Goal: Information Seeking & Learning: Learn about a topic

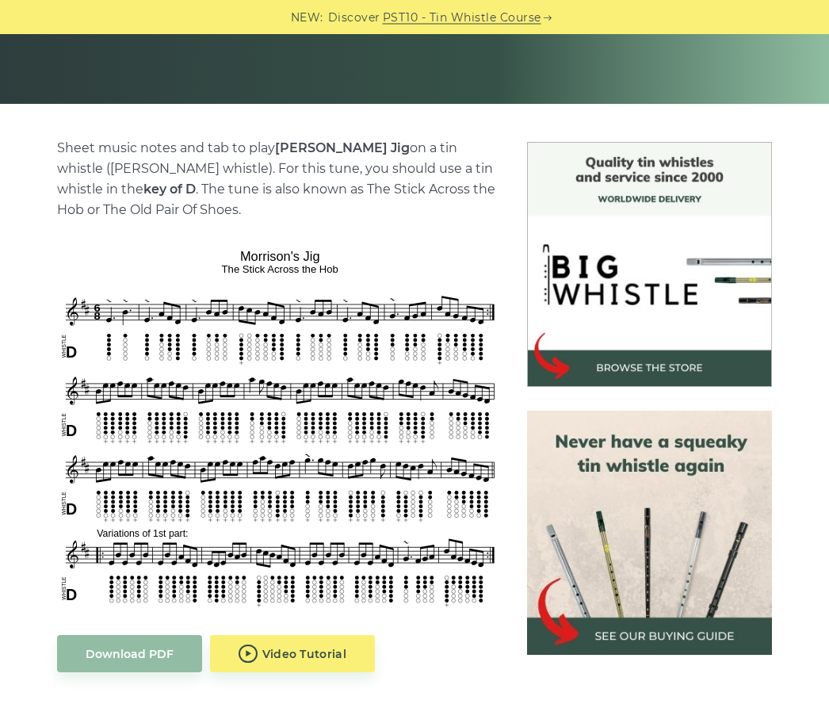
scroll to position [313, 0]
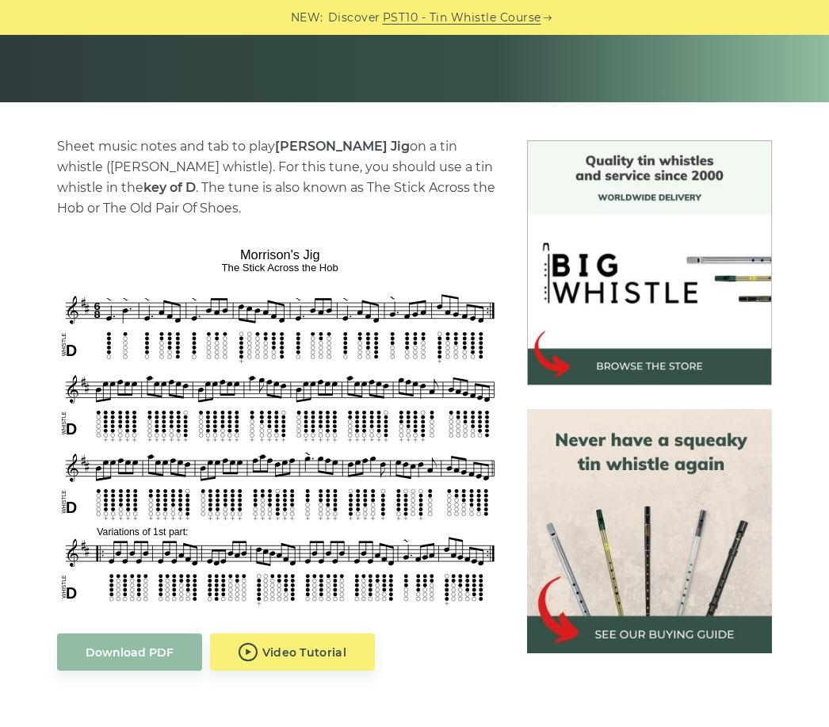
click at [116, 186] on p "Sheet music notes and tab to play Morrison’s Jig on a tin whistle (penny whistl…" at bounding box center [280, 177] width 446 height 82
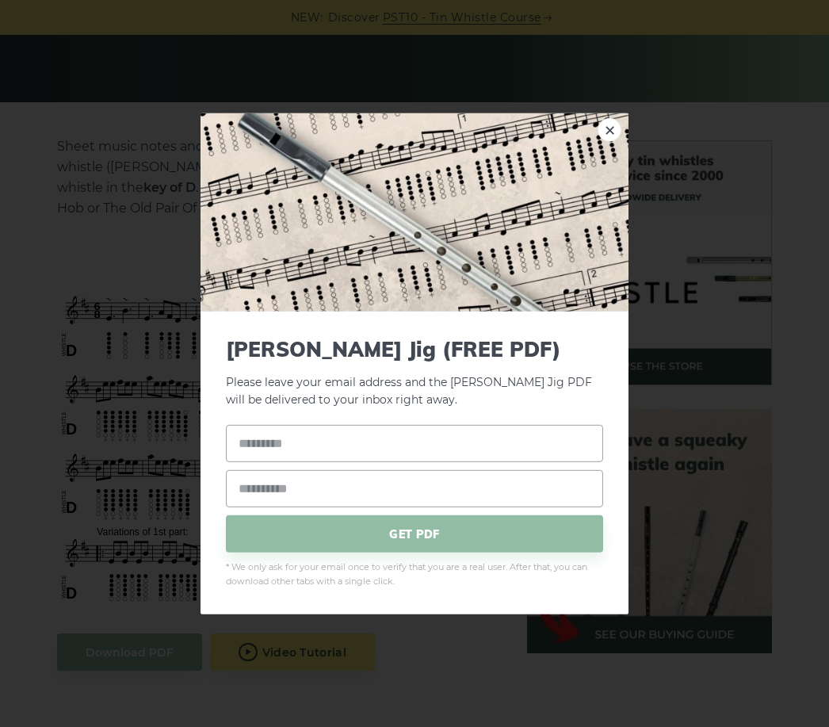
click at [619, 141] on link "×" at bounding box center [609, 129] width 24 height 24
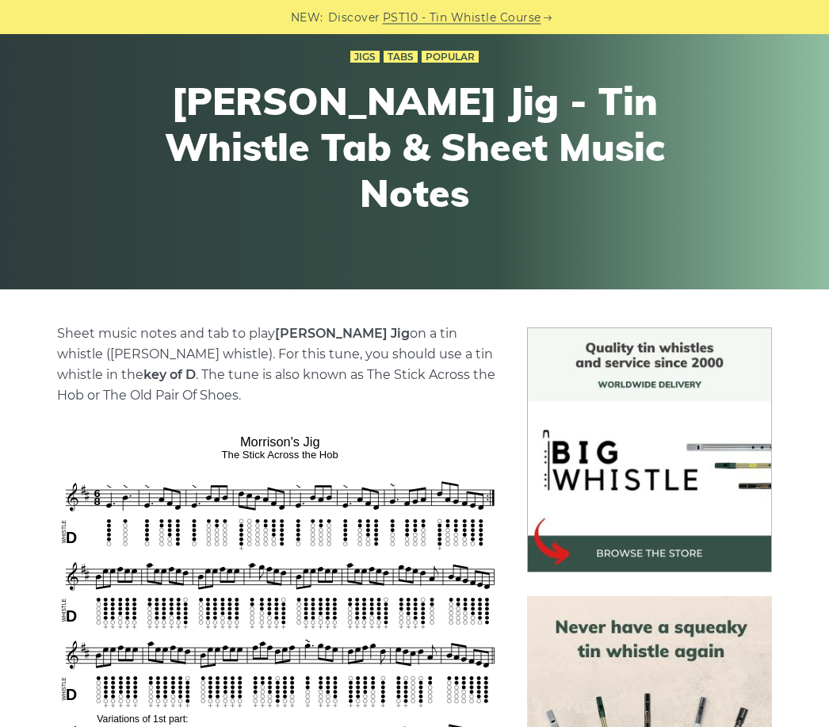
scroll to position [0, 0]
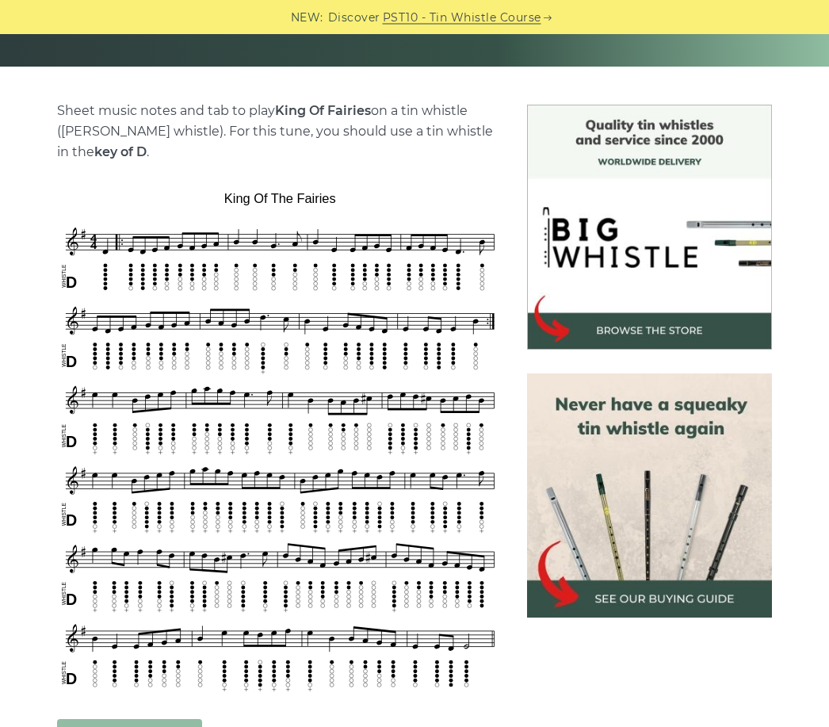
scroll to position [349, 0]
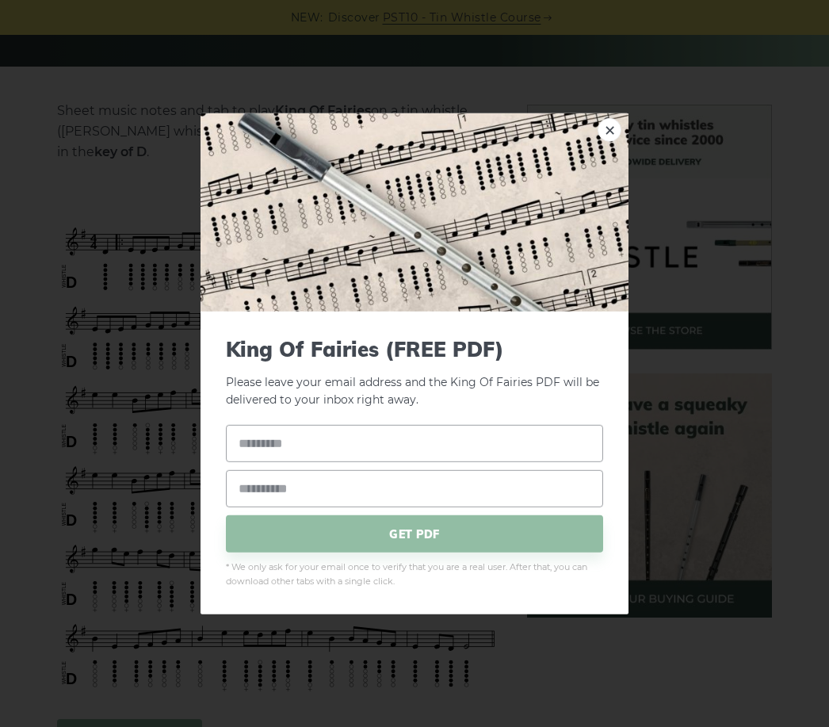
click at [601, 166] on img at bounding box center [414, 212] width 428 height 198
click at [624, 157] on img at bounding box center [414, 212] width 428 height 198
click at [609, 141] on link "×" at bounding box center [609, 129] width 24 height 24
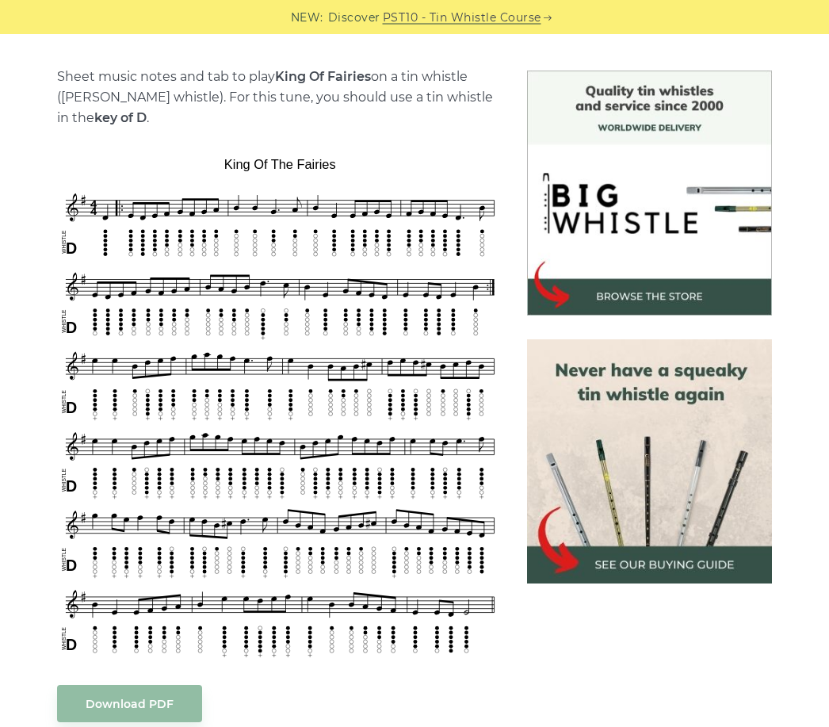
scroll to position [383, 0]
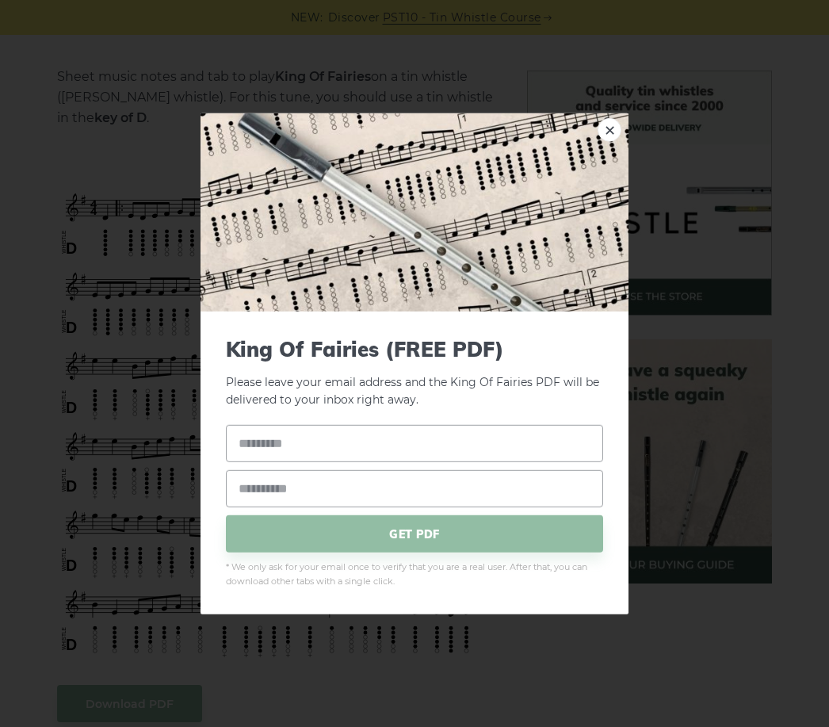
click at [627, 145] on img at bounding box center [414, 212] width 428 height 198
click at [611, 141] on link "×" at bounding box center [609, 129] width 24 height 24
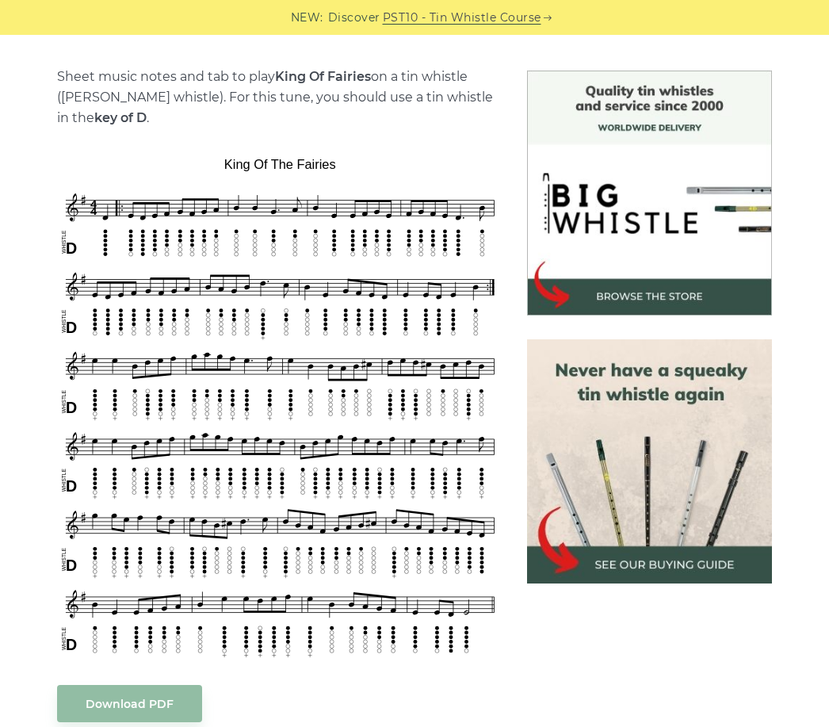
click at [168, 127] on p "Sheet music notes and tab to play King Of Fairies on a tin whistle (penny whist…" at bounding box center [280, 98] width 446 height 62
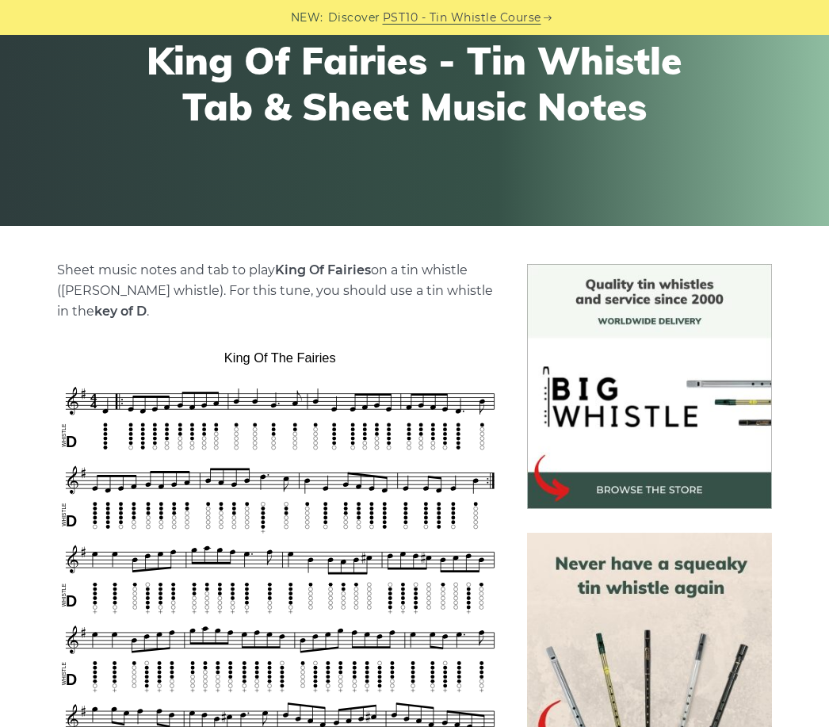
scroll to position [0, 0]
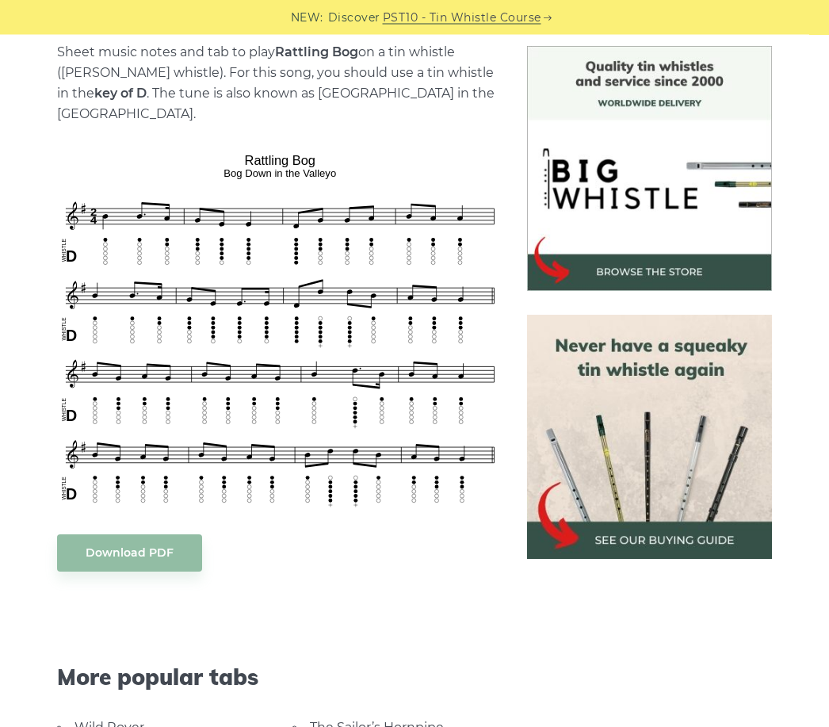
scroll to position [407, 0]
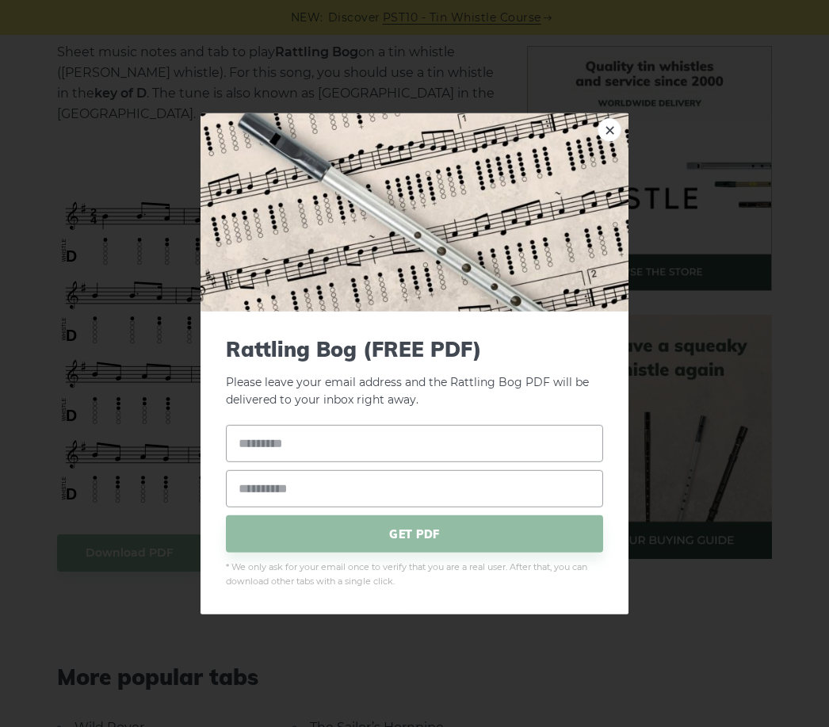
click at [612, 141] on link "×" at bounding box center [609, 129] width 24 height 24
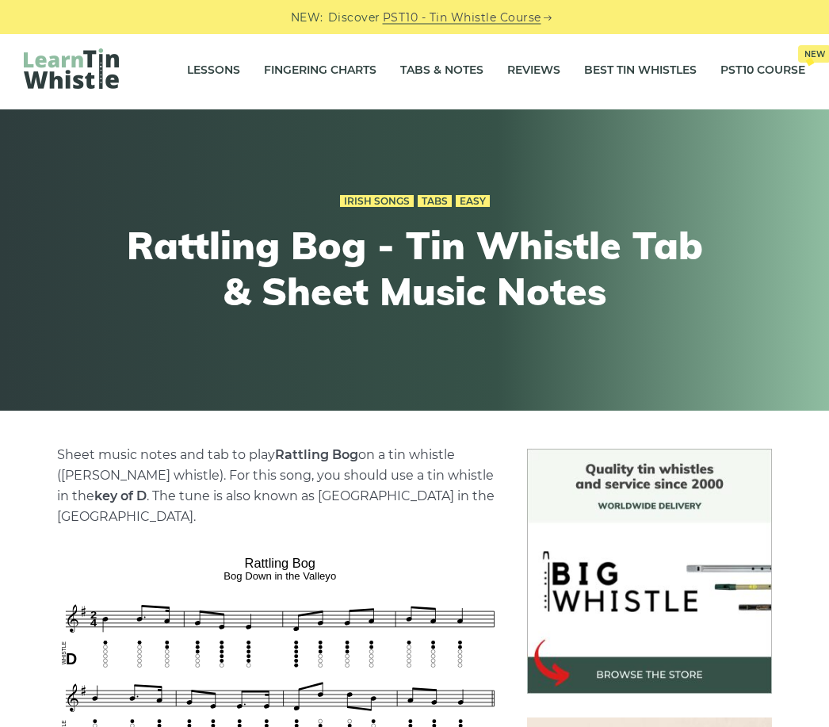
scroll to position [0, 0]
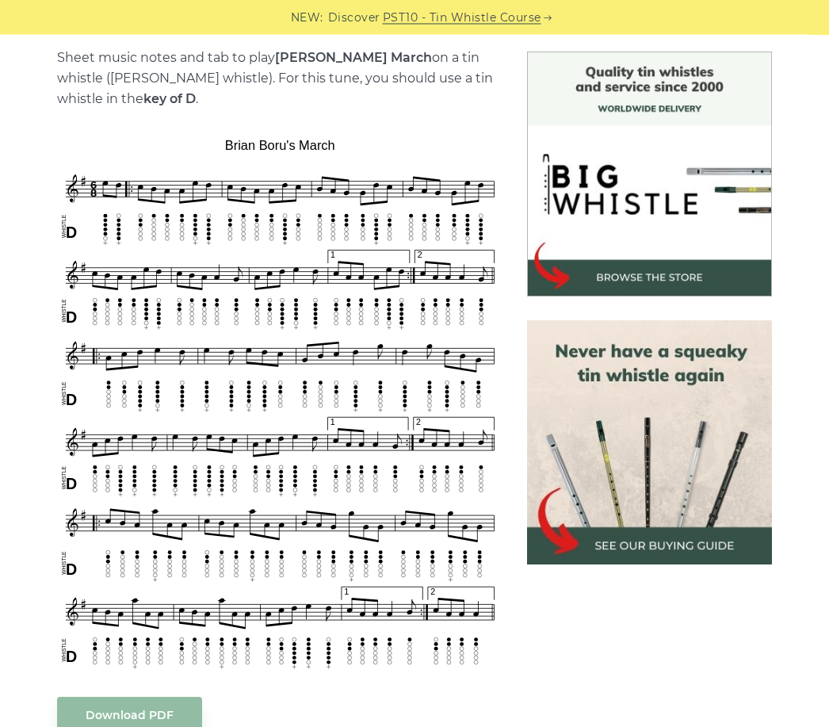
scroll to position [402, 0]
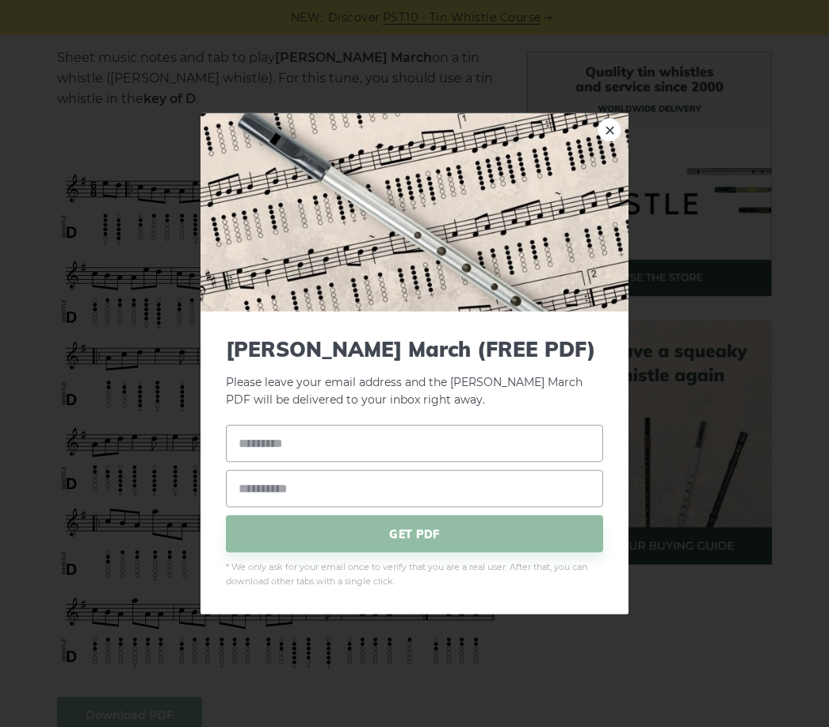
click at [625, 154] on img at bounding box center [414, 212] width 428 height 198
click at [606, 141] on link "×" at bounding box center [609, 129] width 24 height 24
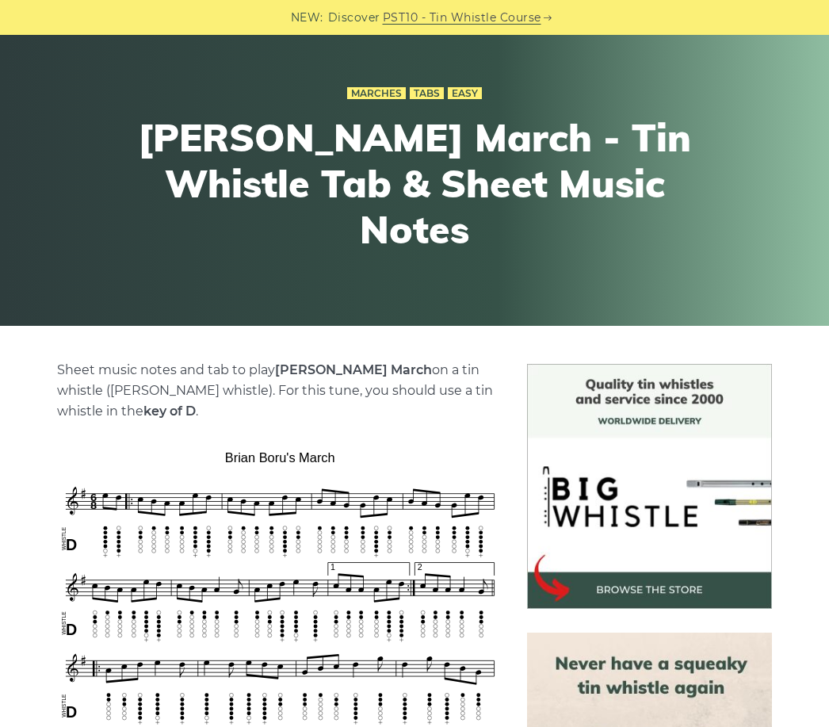
scroll to position [71, 0]
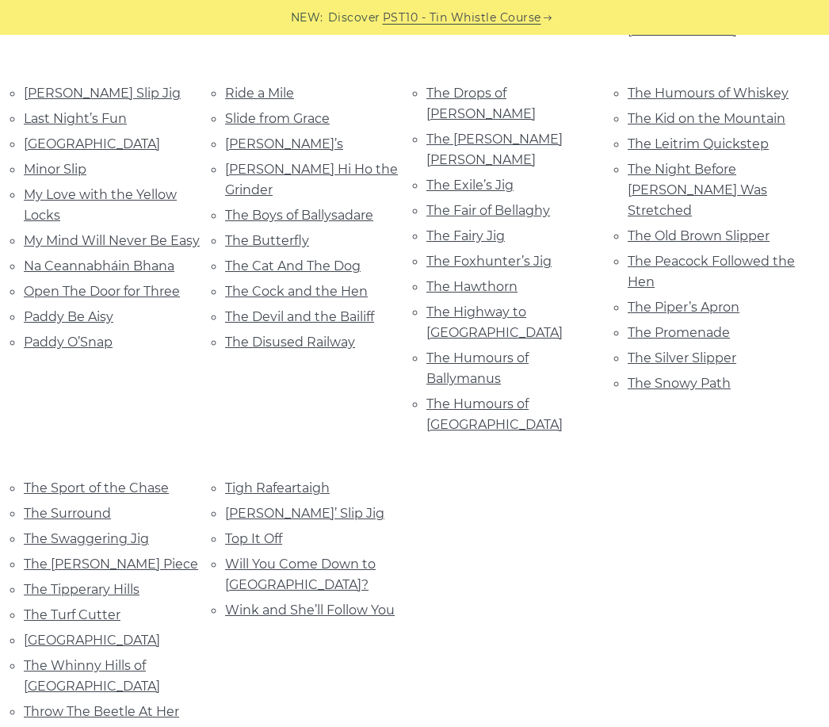
scroll to position [758, 0]
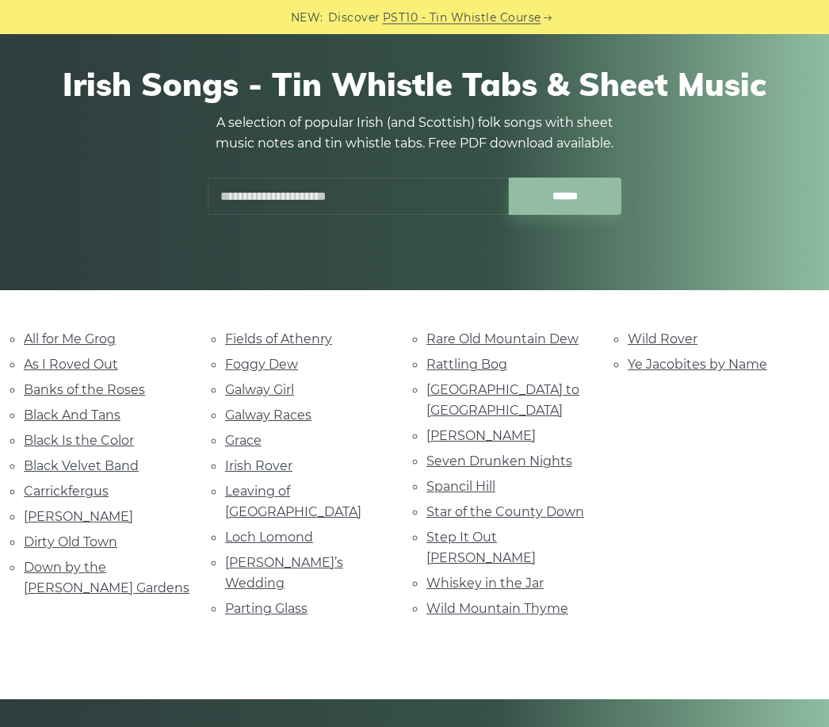
scroll to position [128, 0]
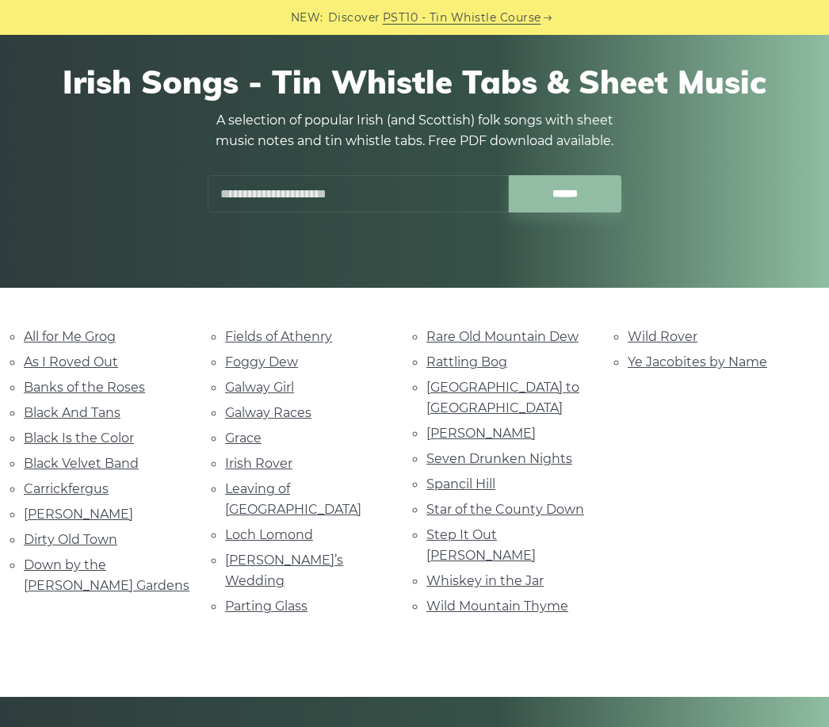
click at [674, 337] on link "Wild Rover" at bounding box center [662, 336] width 70 height 15
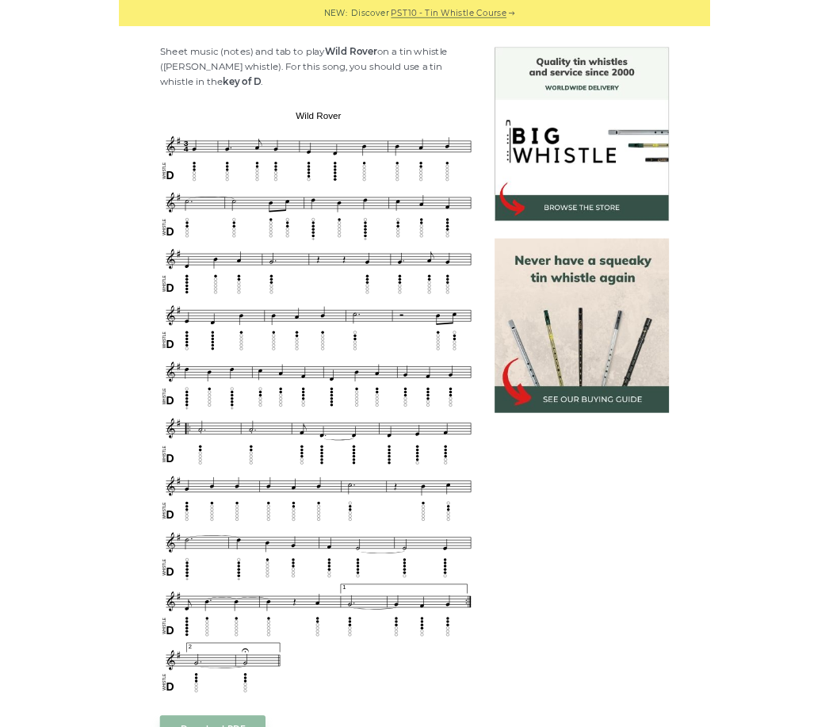
scroll to position [532, 0]
